Goal: Information Seeking & Learning: Understand process/instructions

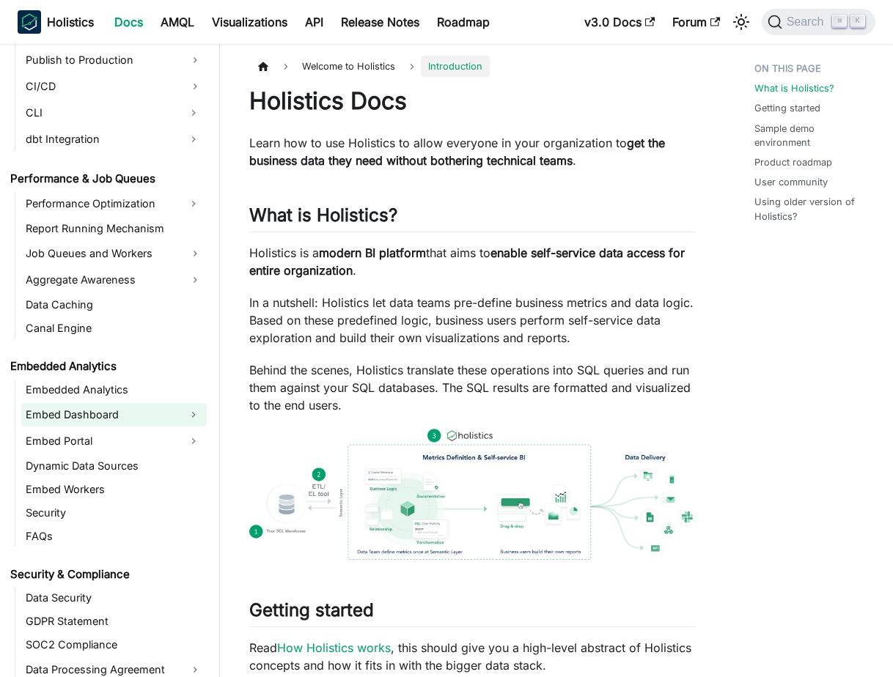
click at [140, 410] on link "Embed Dashboard" at bounding box center [100, 414] width 159 height 23
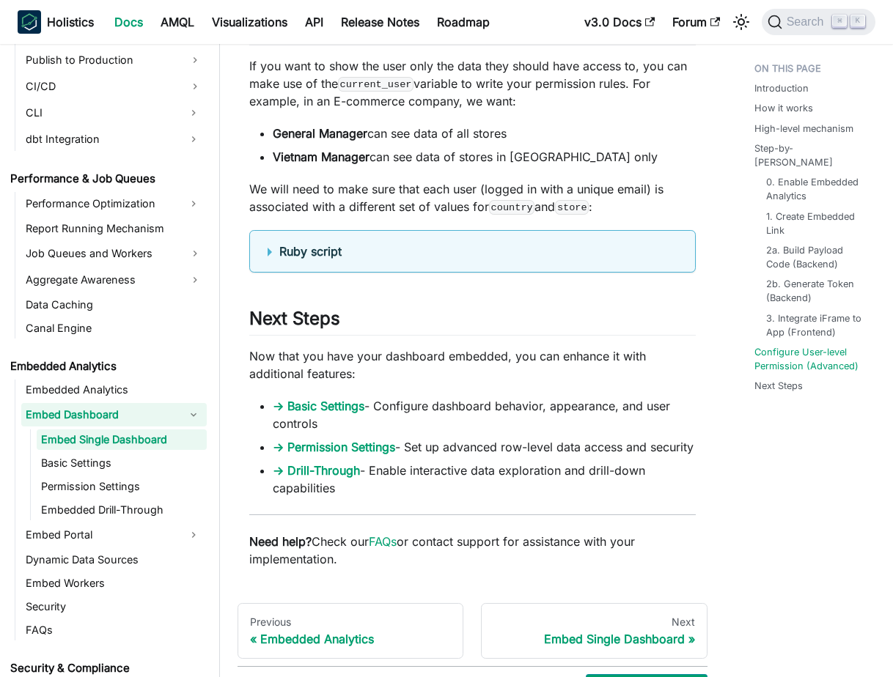
scroll to position [4826, 0]
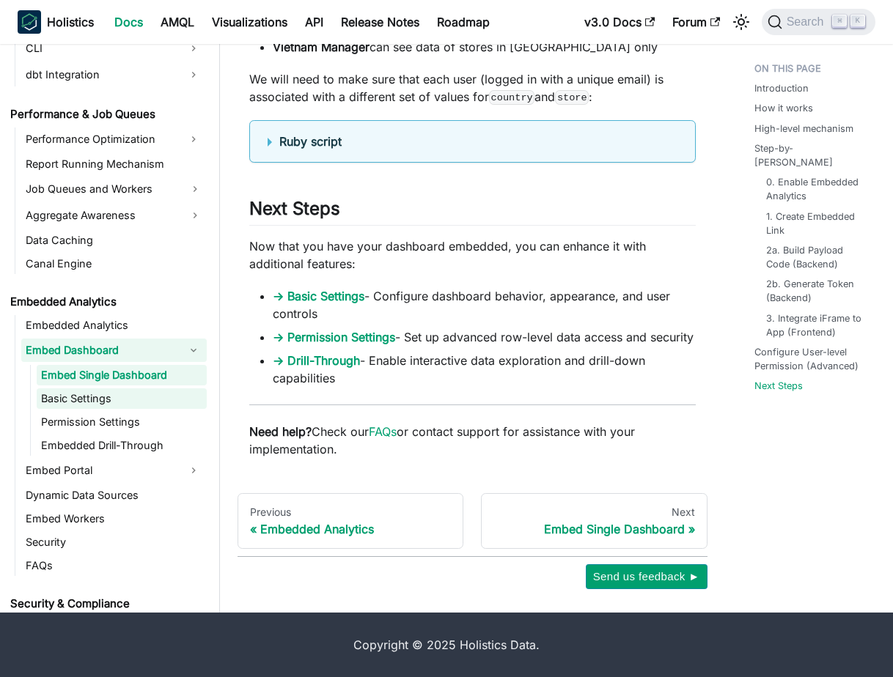
click at [146, 393] on link "Basic Settings" at bounding box center [122, 398] width 170 height 21
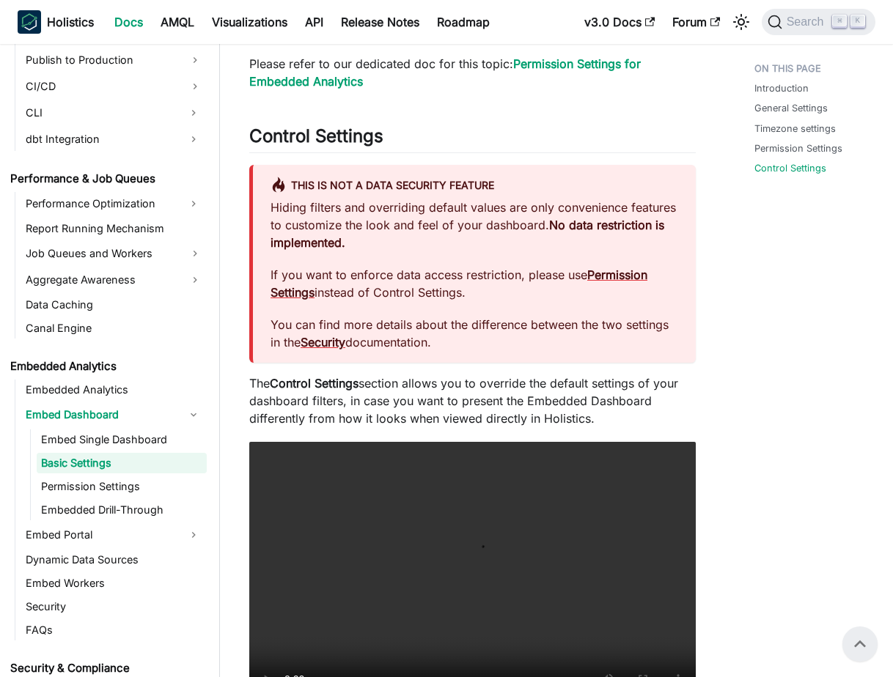
scroll to position [1236, 0]
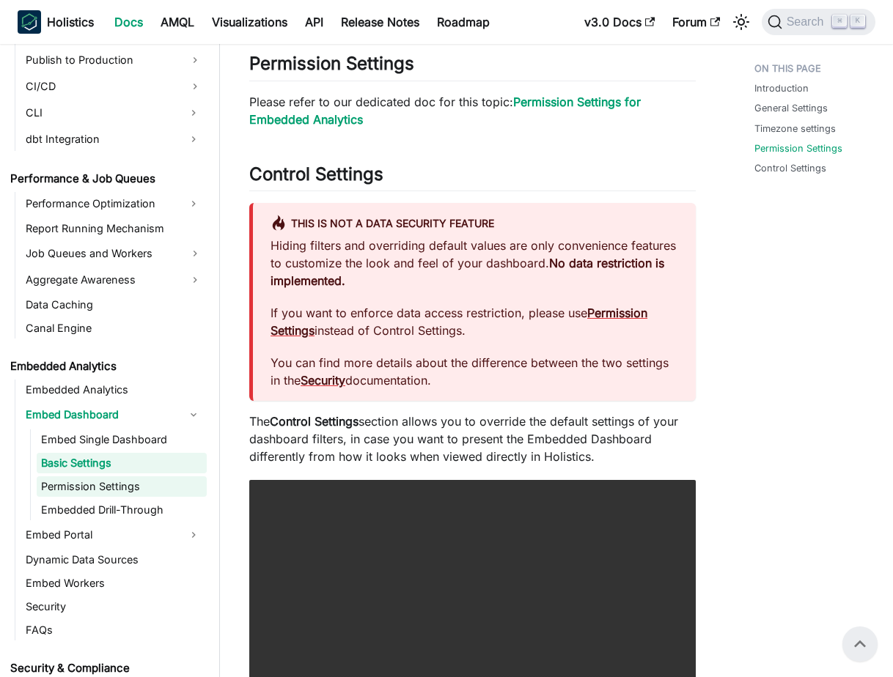
click at [131, 488] on link "Permission Settings" at bounding box center [122, 486] width 170 height 21
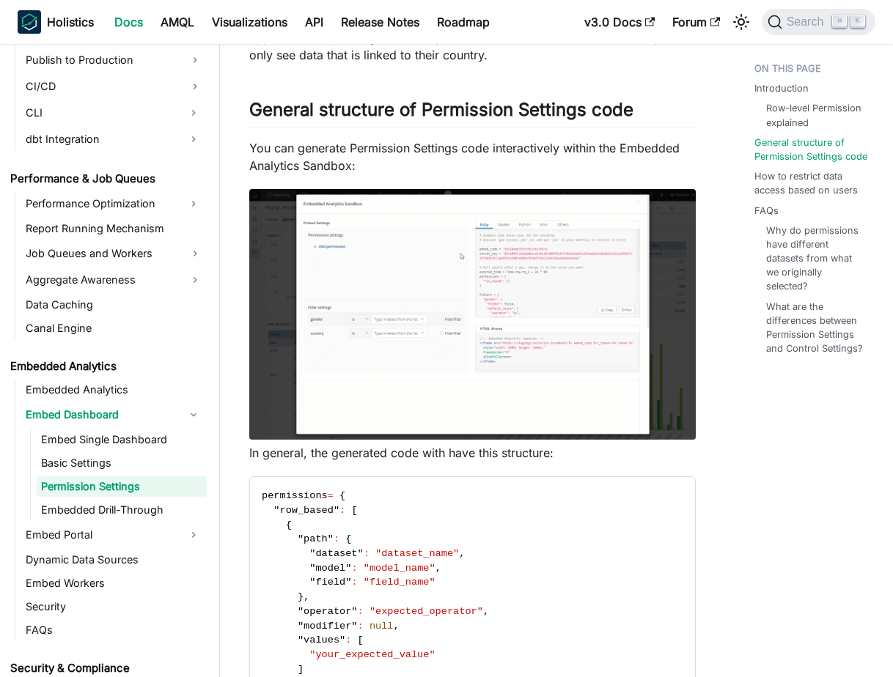
scroll to position [443, 0]
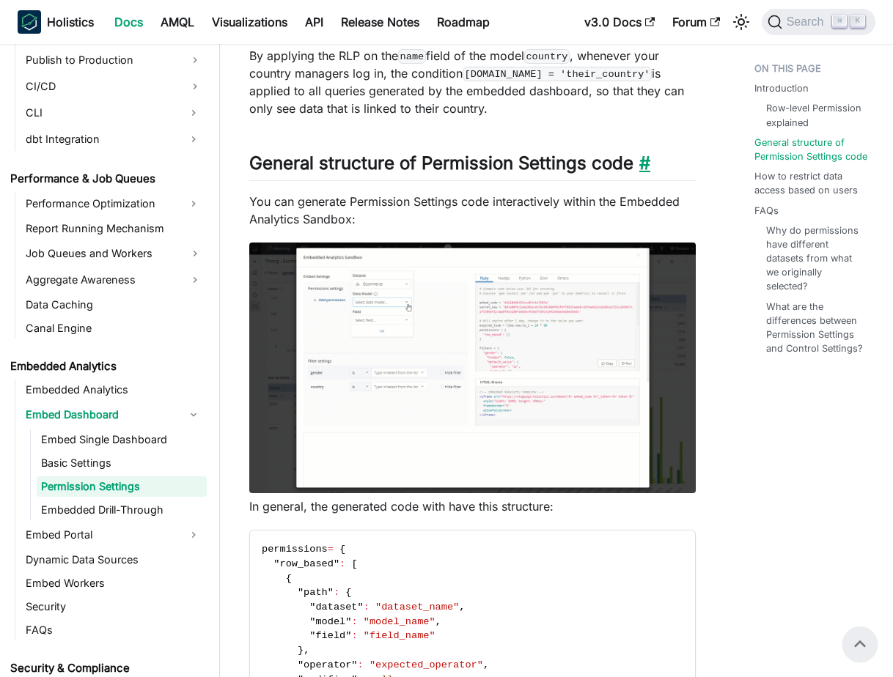
click at [650, 160] on link "​" at bounding box center [641, 162] width 17 height 21
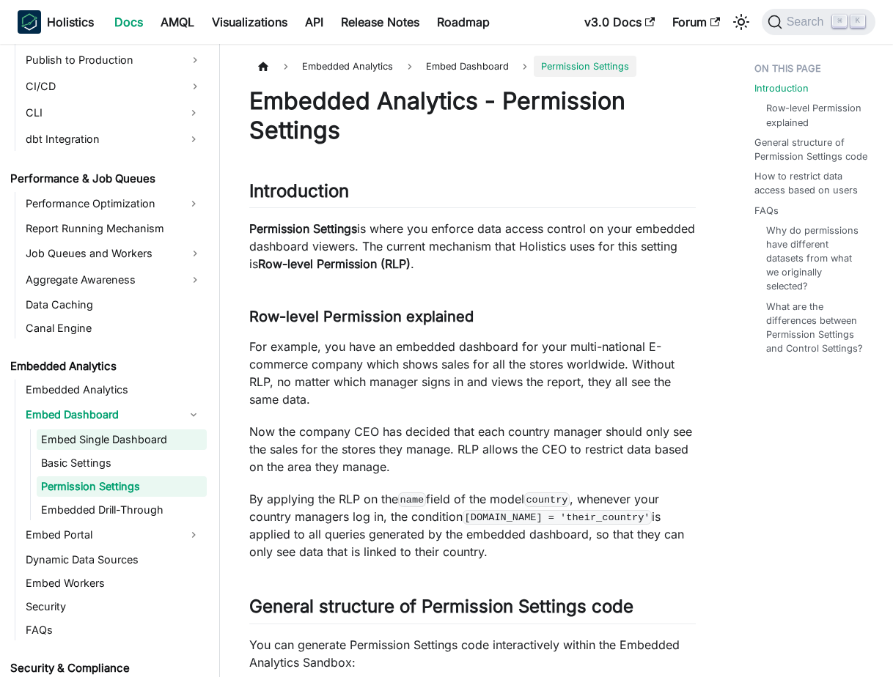
click at [103, 447] on link "Embed Single Dashboard" at bounding box center [122, 439] width 170 height 21
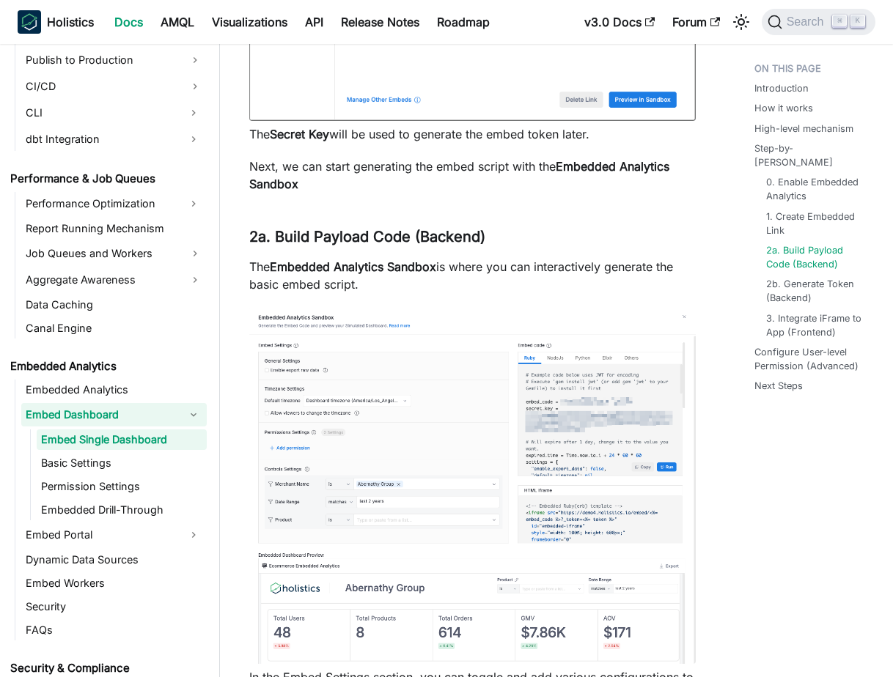
scroll to position [2783, 0]
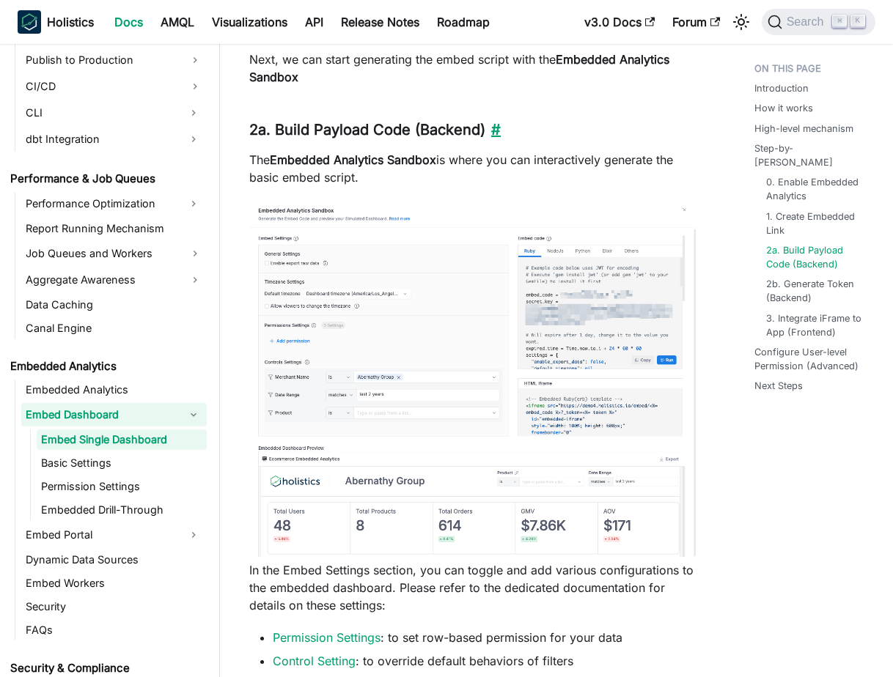
click at [499, 139] on link "​" at bounding box center [492, 130] width 15 height 18
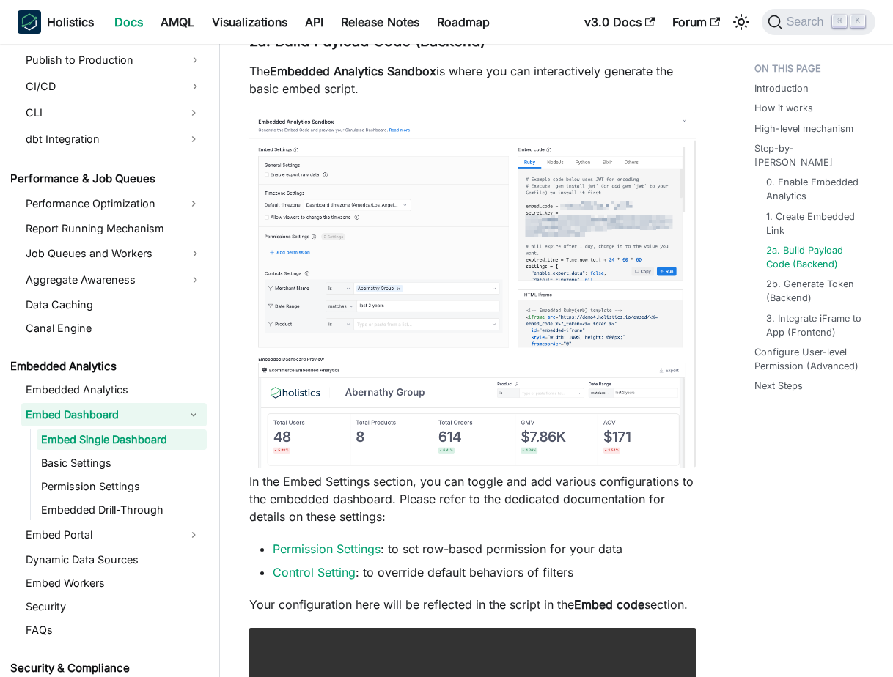
click at [475, 525] on p "In the Embed Settings section, you can toggle and add various configurations to…" at bounding box center [472, 499] width 446 height 53
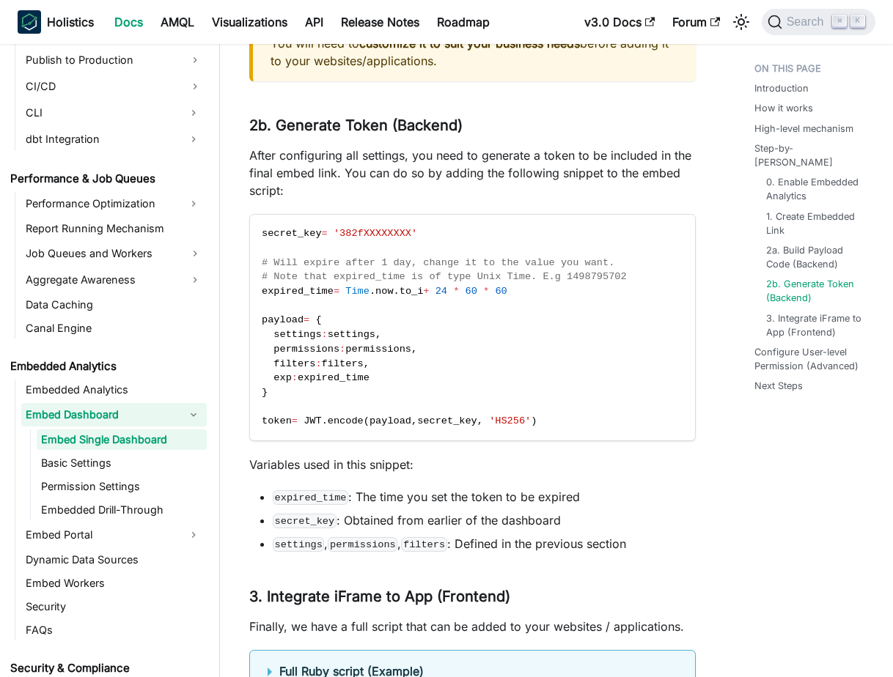
scroll to position [3808, 0]
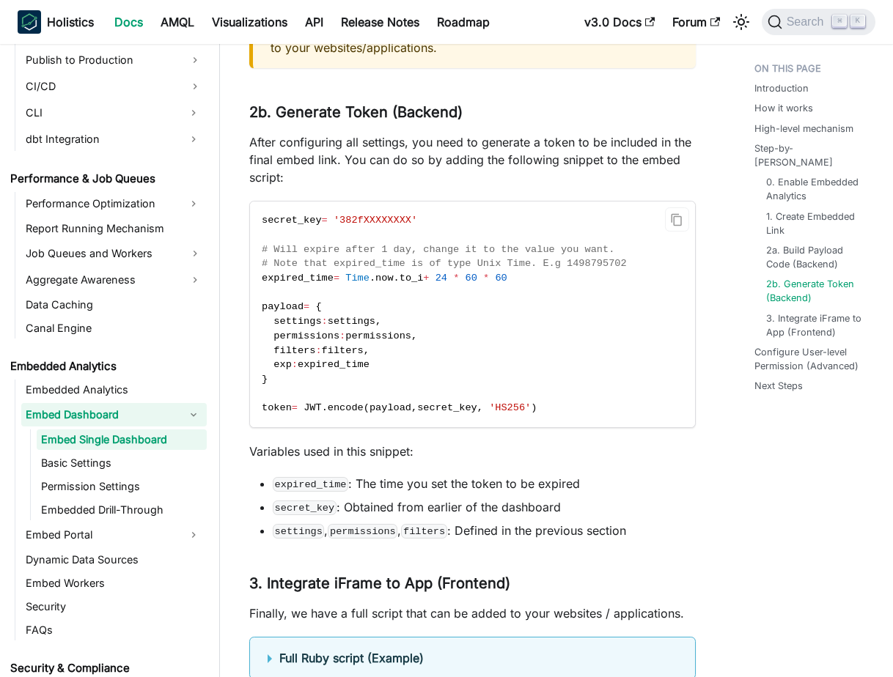
click at [548, 319] on code "secret_key = '382fXXXXXXXX' # Will expire after 1 day, change it to the value y…" at bounding box center [472, 315] width 445 height 226
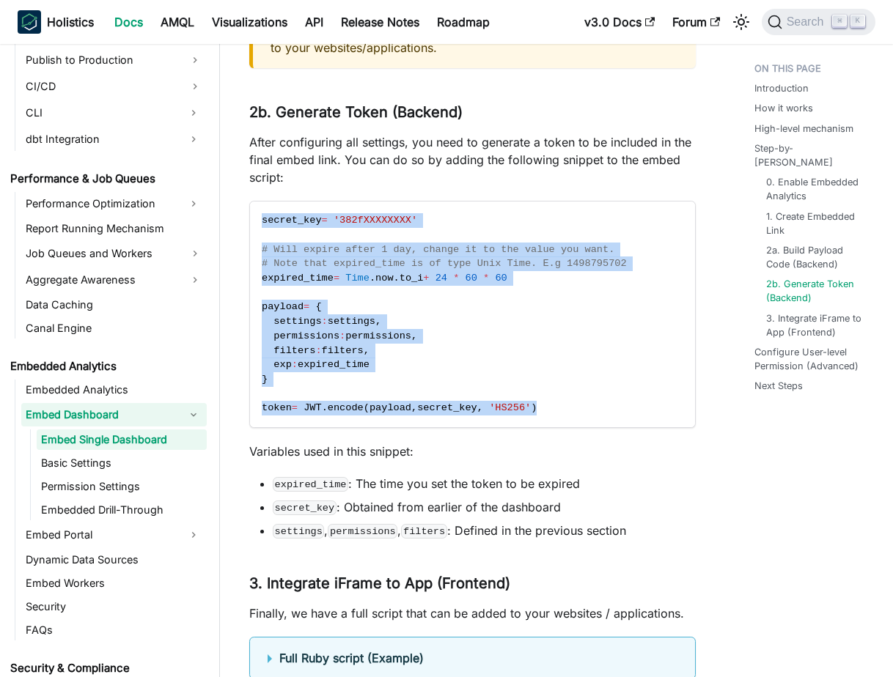
drag, startPoint x: 645, startPoint y: 433, endPoint x: 248, endPoint y: 247, distance: 438.6
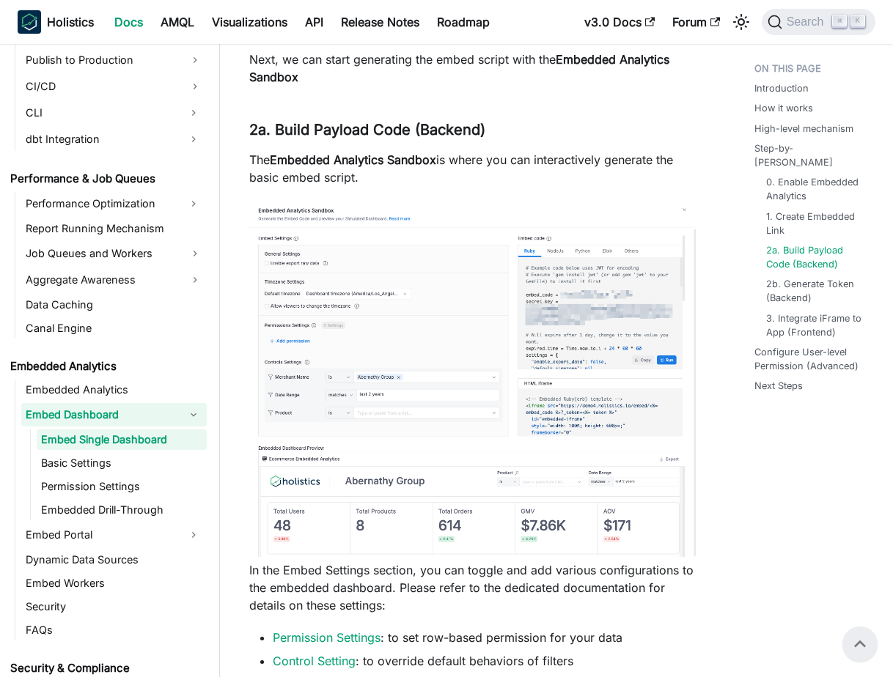
click at [340, 363] on img at bounding box center [472, 379] width 446 height 356
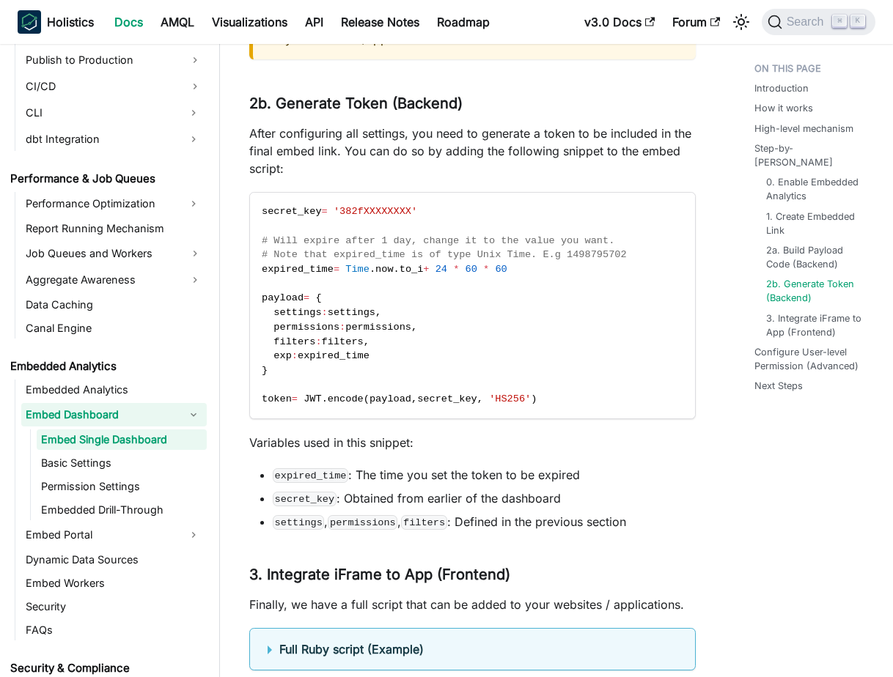
scroll to position [3974, 0]
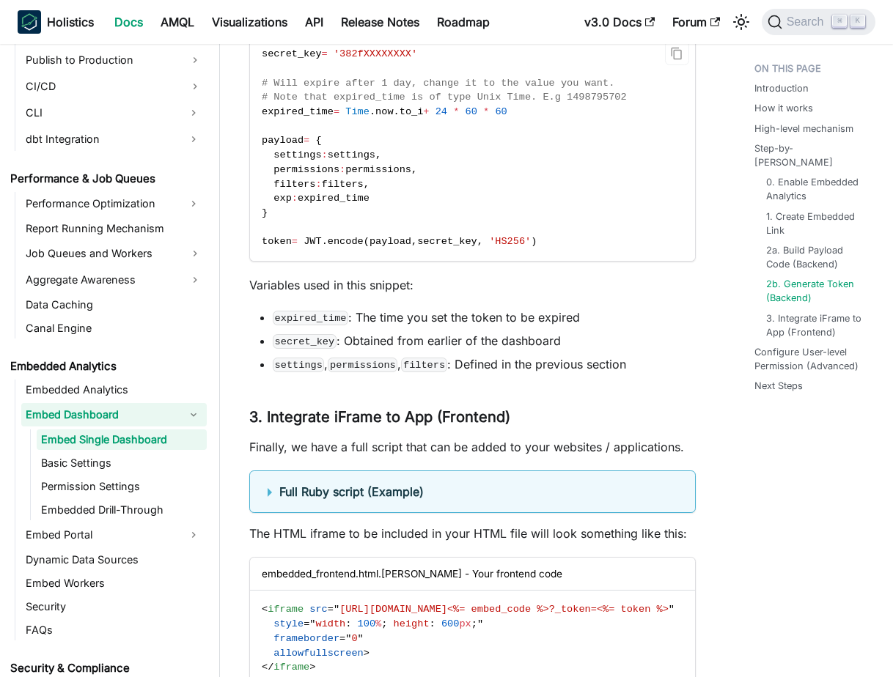
click at [327, 204] on span "expired_time" at bounding box center [334, 198] width 72 height 11
click at [287, 204] on span "exp" at bounding box center [282, 198] width 18 height 11
copy span "exp"
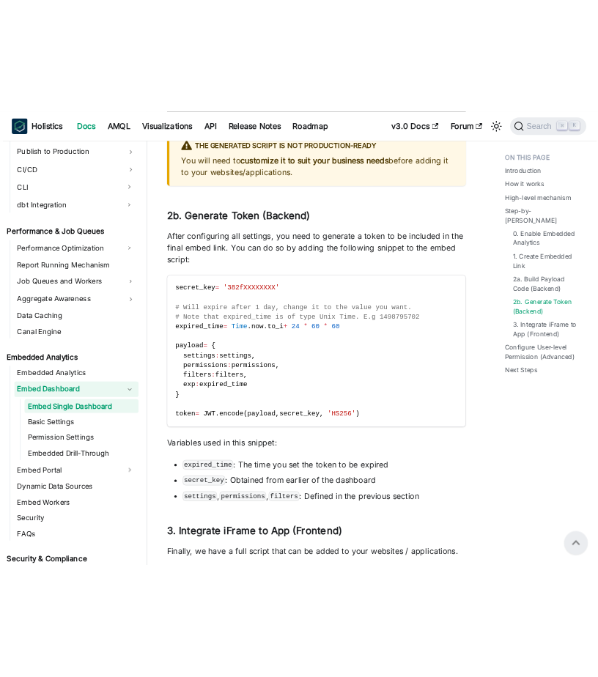
scroll to position [3762, 0]
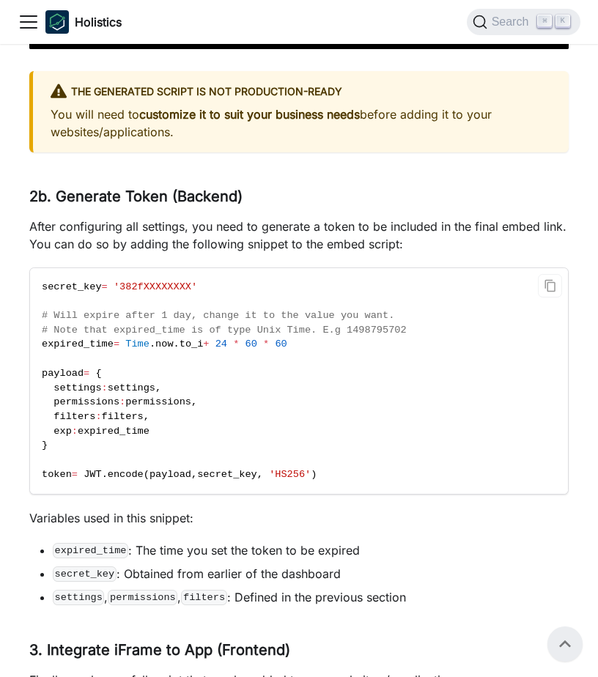
click at [328, 435] on code "secret_key = '382fXXXXXXXX' # Will expire after 1 day, change it to the value y…" at bounding box center [299, 381] width 538 height 226
click at [350, 491] on code "secret_key = '382fXXXXXXXX' # Will expire after 1 day, change it to the value y…" at bounding box center [299, 381] width 538 height 226
